Goal: Task Accomplishment & Management: Use online tool/utility

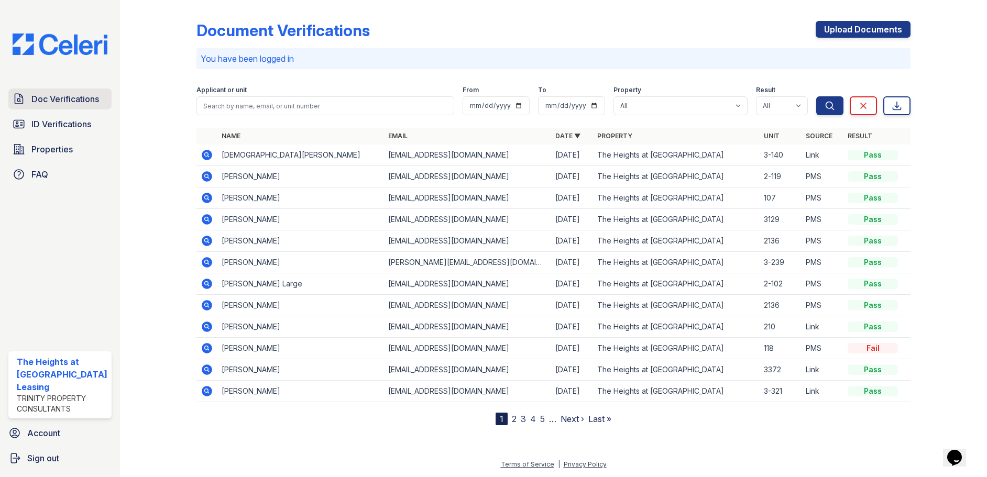
click at [49, 98] on span "Doc Verifications" at bounding box center [65, 99] width 68 height 13
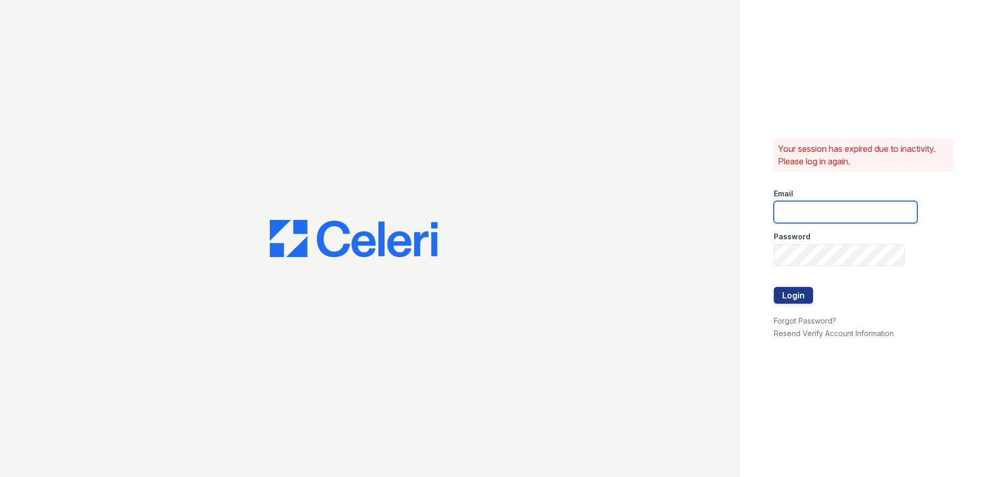
type input "[EMAIL_ADDRESS][DOMAIN_NAME]"
click at [805, 289] on button "Login" at bounding box center [792, 295] width 39 height 17
